Goal: Navigation & Orientation: Find specific page/section

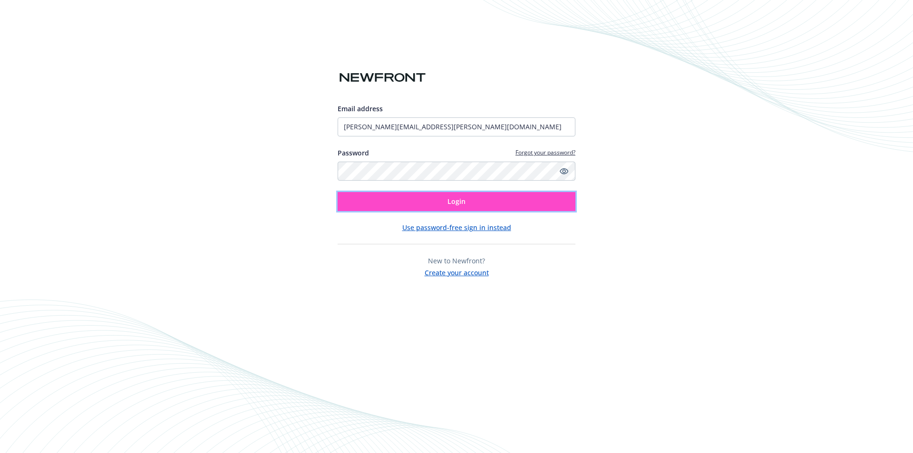
click at [430, 204] on button "Login" at bounding box center [457, 201] width 238 height 19
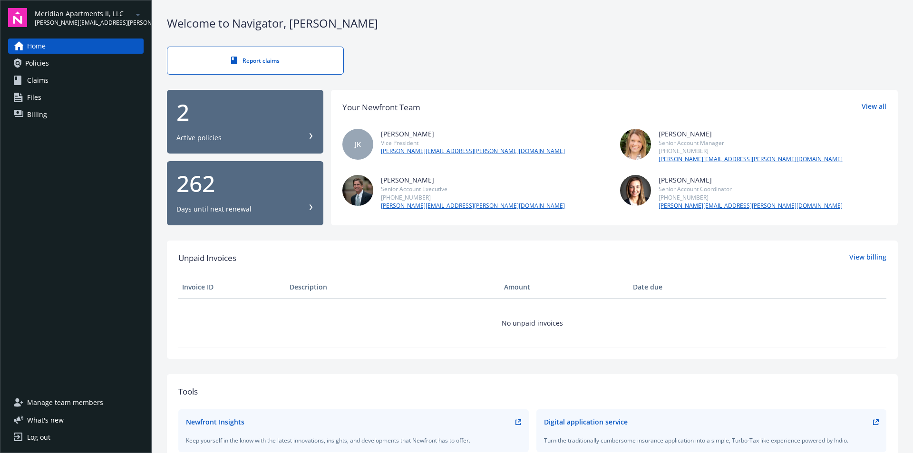
click at [135, 16] on icon "arrowDropDown" at bounding box center [137, 14] width 11 height 11
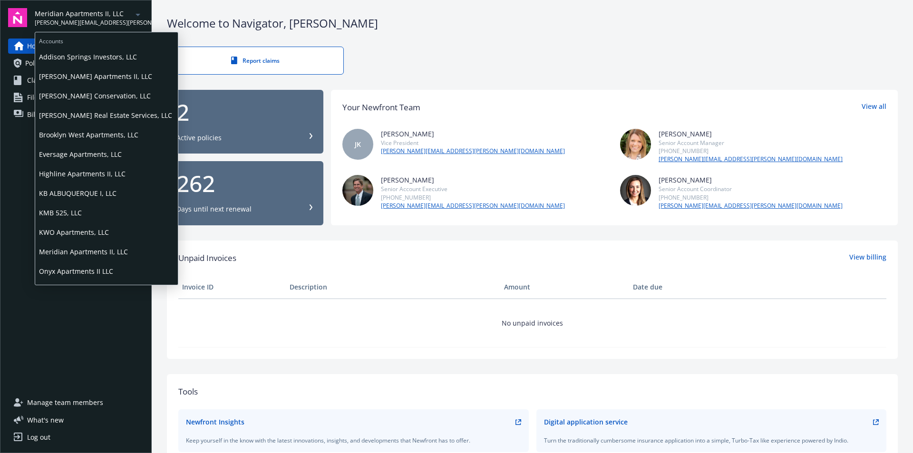
click at [135, 16] on icon "arrowDropDown" at bounding box center [137, 14] width 11 height 11
